Goal: Task Accomplishment & Management: Use online tool/utility

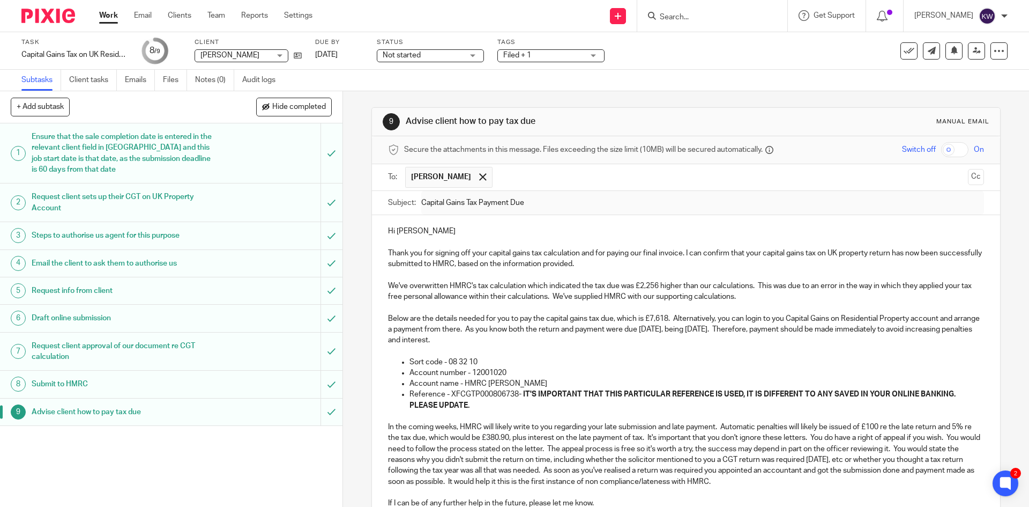
scroll to position [160, 0]
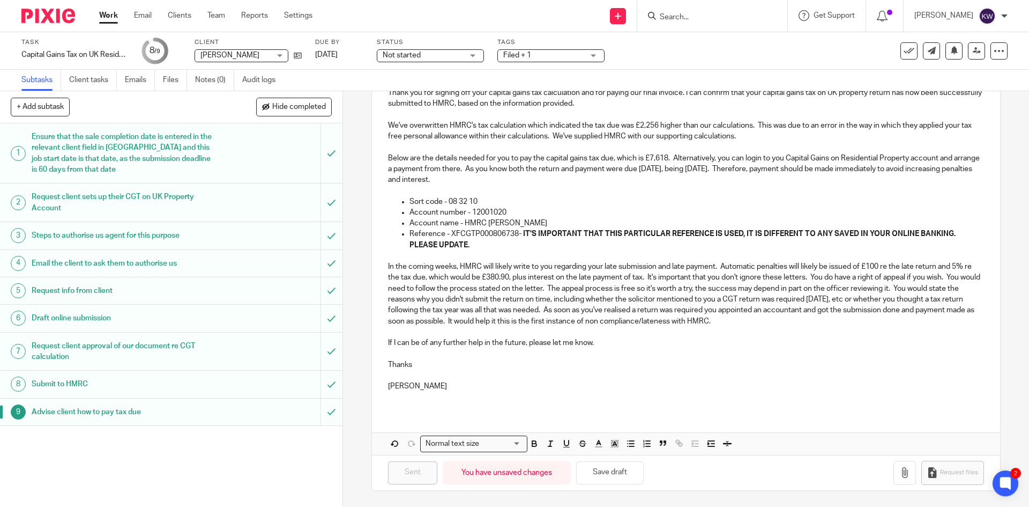
click at [717, 20] on input "Search" at bounding box center [707, 18] width 96 height 10
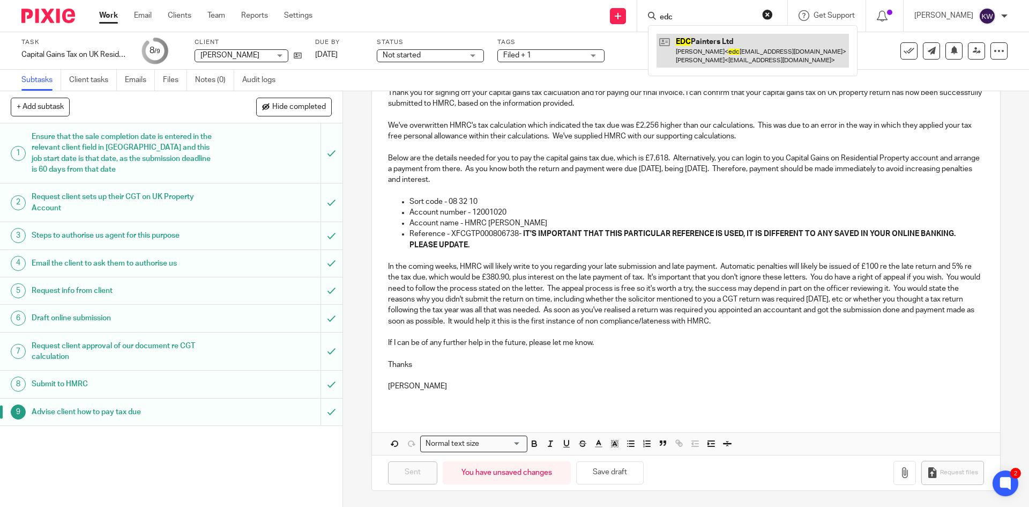
type input "edc"
click at [718, 47] on link at bounding box center [753, 50] width 192 height 33
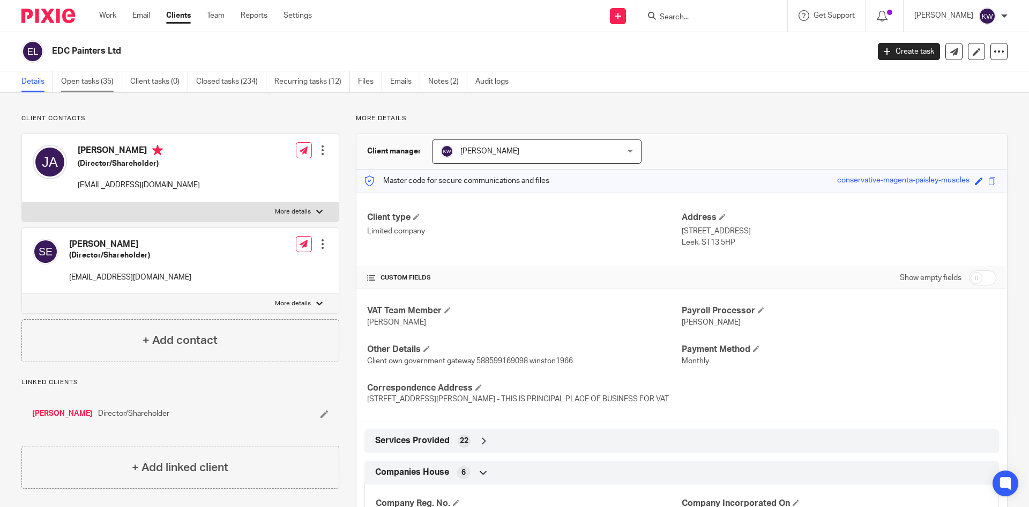
click at [84, 80] on link "Open tasks (35)" at bounding box center [91, 81] width 61 height 21
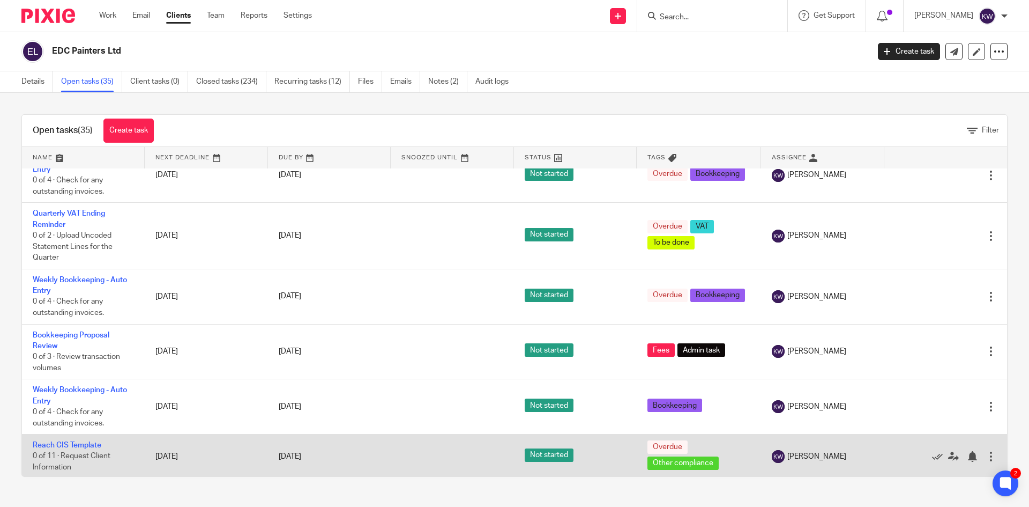
scroll to position [1494, 0]
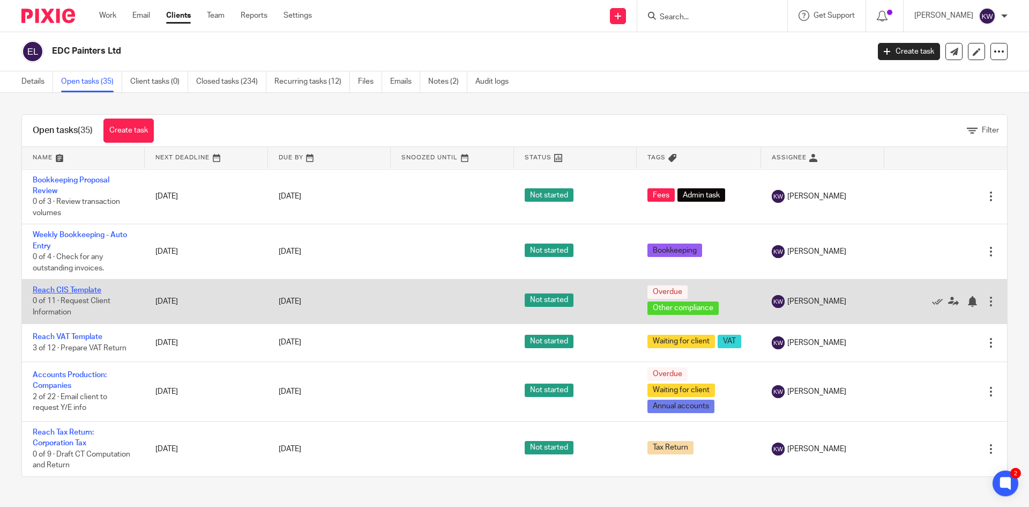
click at [81, 287] on link "Reach CIS Template" at bounding box center [67, 290] width 69 height 8
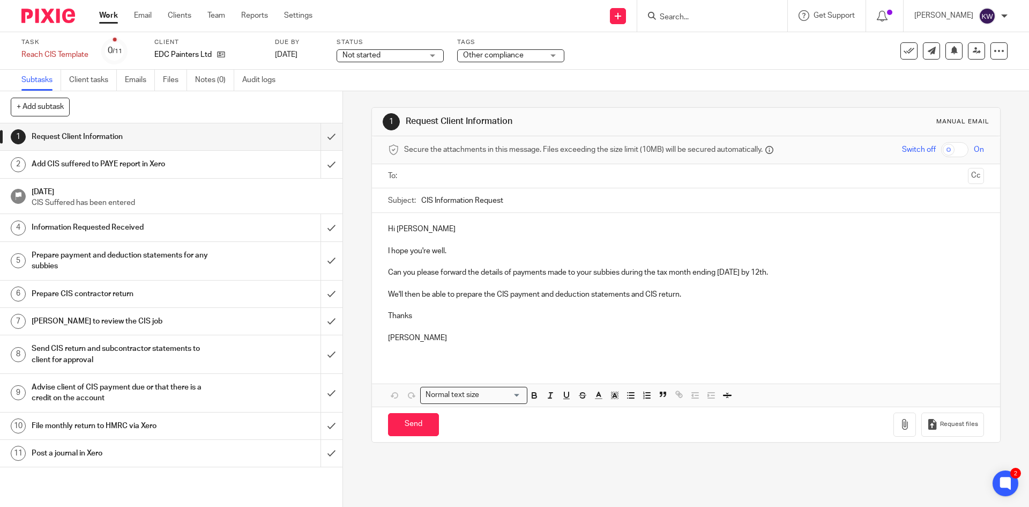
click at [805, 272] on p "Can you please forward the details of payments made to your subbies during the …" at bounding box center [686, 272] width 596 height 11
click at [787, 303] on p at bounding box center [686, 305] width 596 height 11
click at [767, 341] on p "Karen" at bounding box center [686, 337] width 596 height 11
click at [768, 349] on p at bounding box center [686, 348] width 596 height 11
click at [623, 424] on button "Save draft" at bounding box center [612, 424] width 68 height 23
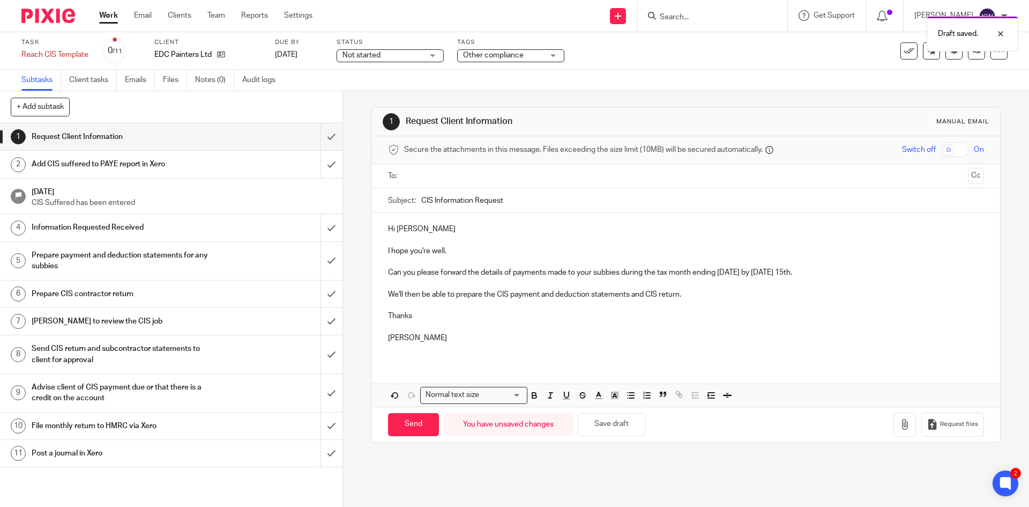
click at [548, 177] on input "text" at bounding box center [685, 176] width 555 height 12
click at [418, 427] on input "Send" at bounding box center [413, 426] width 51 height 23
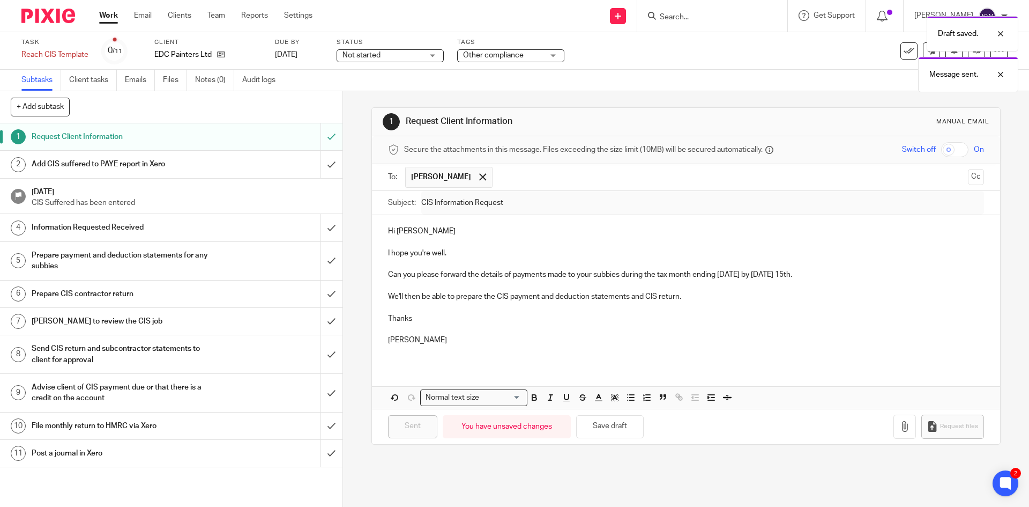
type input "Sent"
click at [148, 164] on h1 "Add CIS suffered to PAYE report in Xero" at bounding box center [124, 164] width 185 height 16
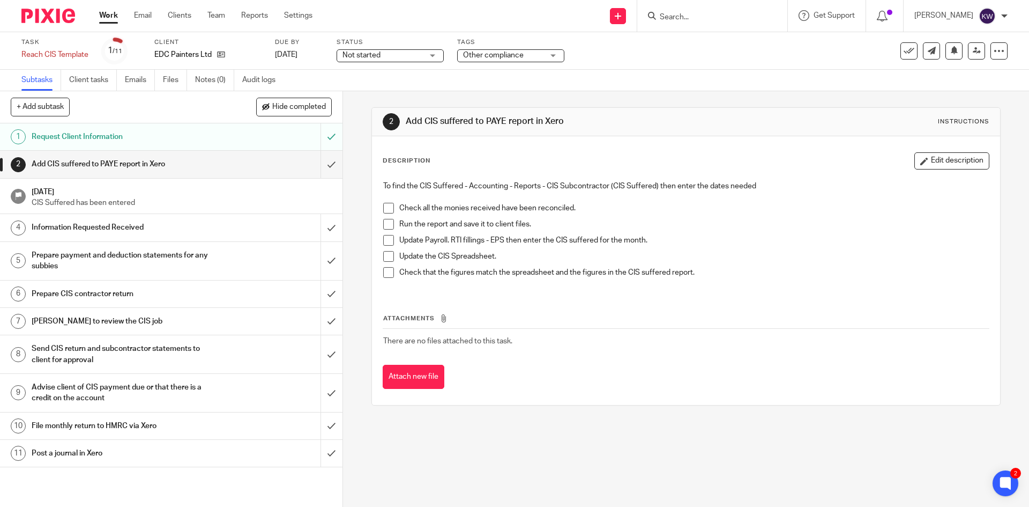
click at [385, 206] on span at bounding box center [388, 208] width 11 height 11
click at [384, 224] on span at bounding box center [388, 224] width 11 height 11
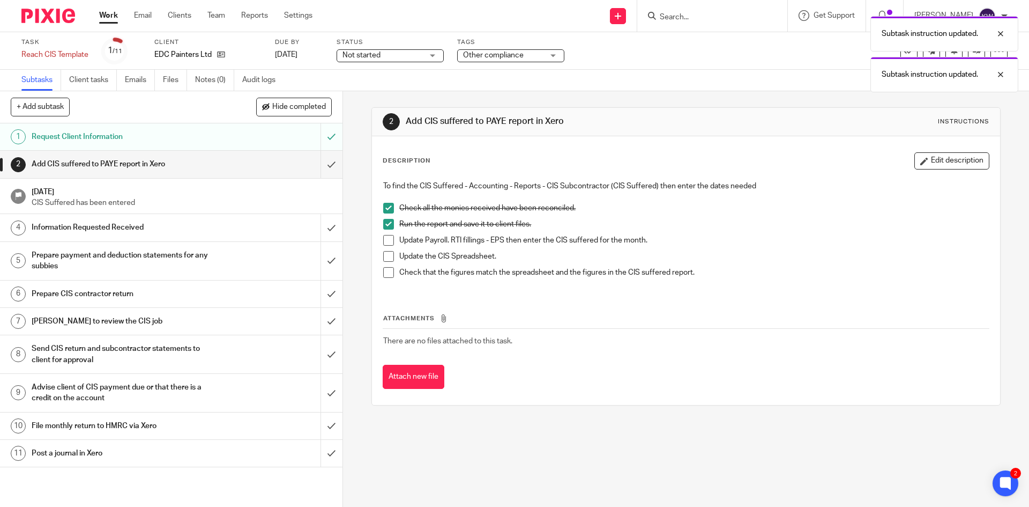
click at [385, 237] on span at bounding box center [388, 240] width 11 height 11
click at [384, 255] on span at bounding box center [388, 256] width 11 height 11
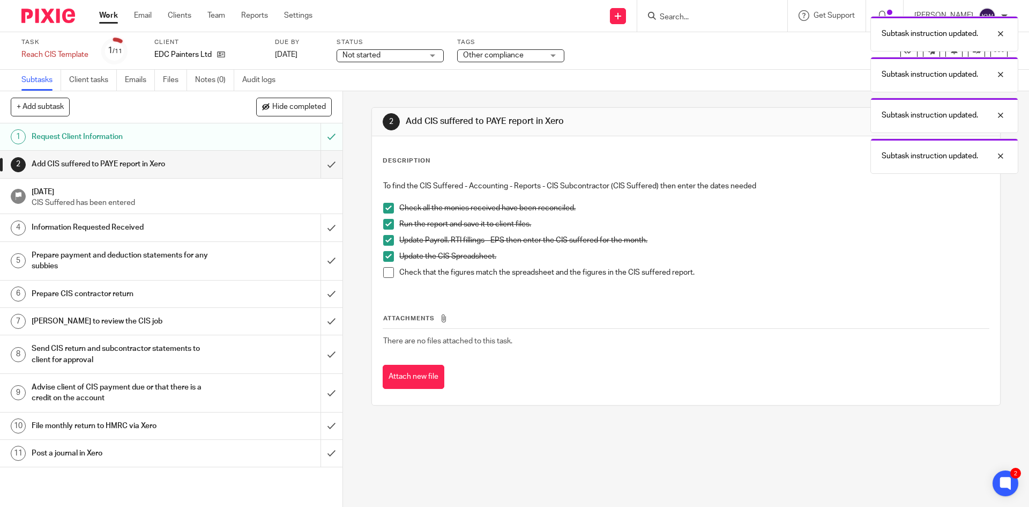
click at [384, 278] on li "Check that the figures match the spreadsheet and the figures in the CIS suffere…" at bounding box center [685, 275] width 605 height 16
click at [384, 273] on span at bounding box center [388, 272] width 11 height 11
click at [321, 165] on input "submit" at bounding box center [171, 164] width 343 height 27
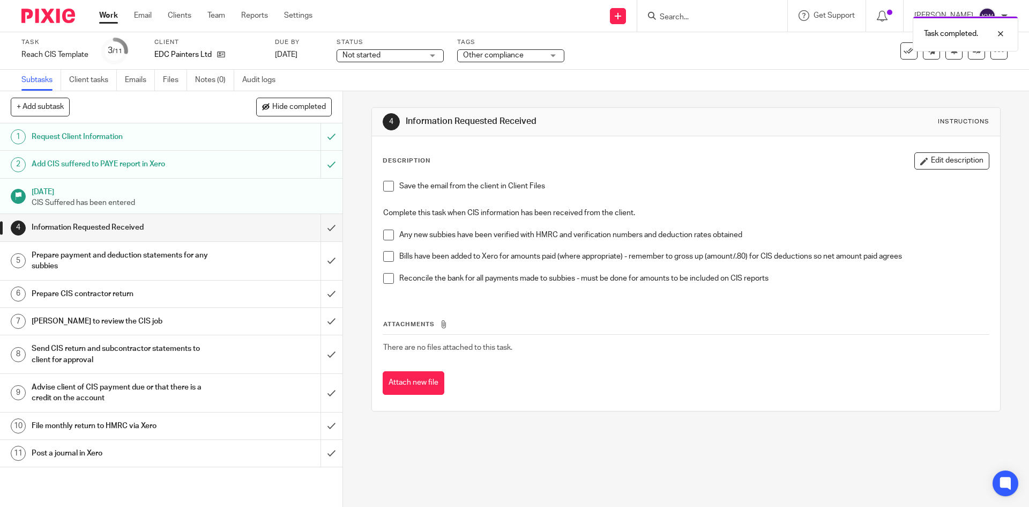
click at [490, 55] on span "Other compliance" at bounding box center [493, 55] width 61 height 8
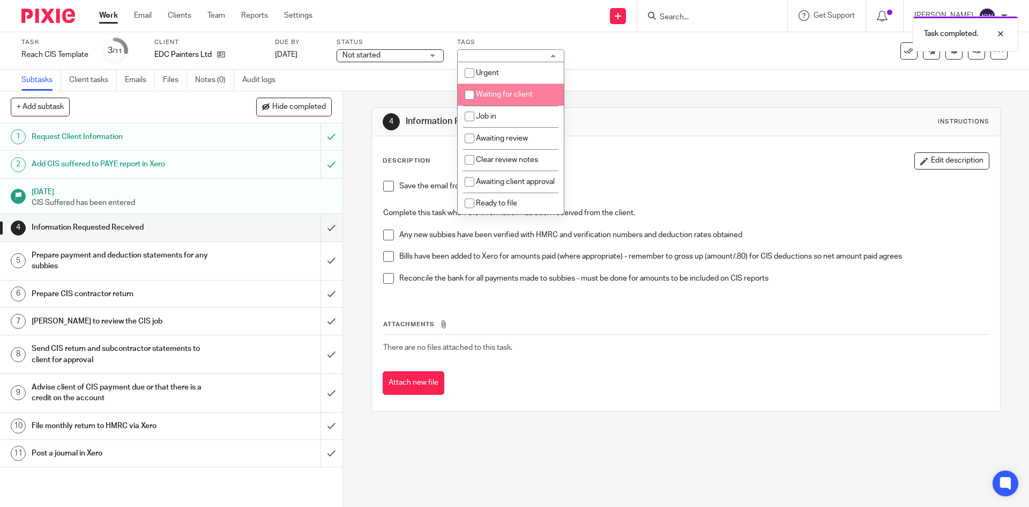
click at [472, 94] on input "checkbox" at bounding box center [469, 95] width 20 height 20
checkbox input "true"
click at [354, 127] on div "4 Information Requested Received Instructions Description Edit description Save…" at bounding box center [686, 298] width 686 height 415
